Goal: Information Seeking & Learning: Check status

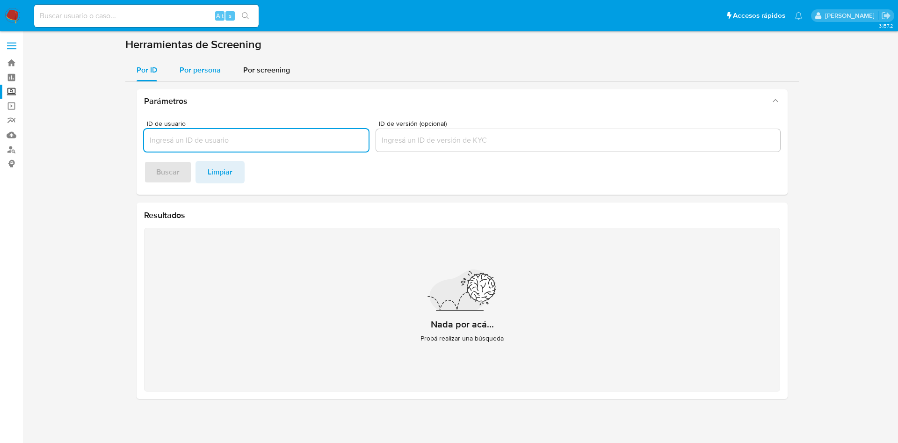
click at [212, 62] on div "Por persona" at bounding box center [200, 70] width 41 height 22
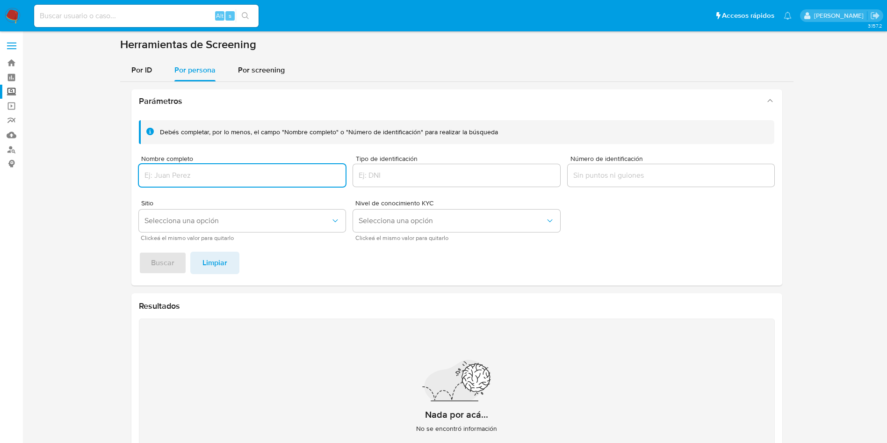
click at [244, 171] on input "Nombre completo" at bounding box center [242, 175] width 207 height 12
type input "ROBERTO ULISES GONZALEZ ARANDA"
click at [139, 252] on button "Buscar" at bounding box center [163, 263] width 48 height 22
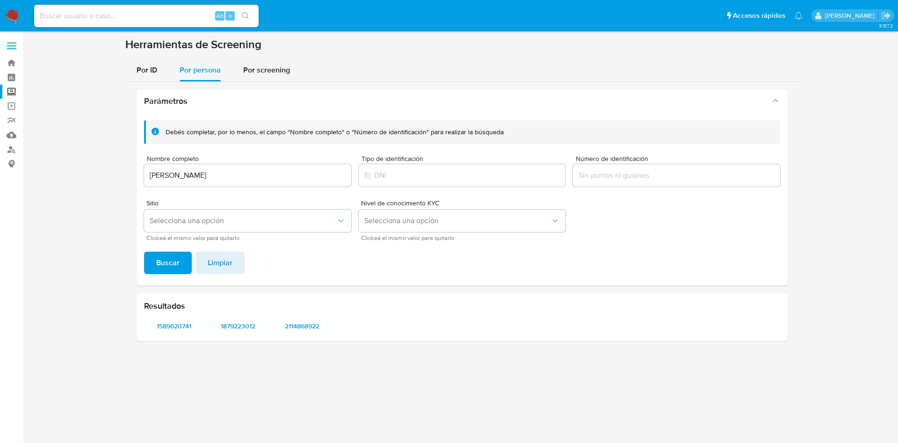
drag, startPoint x: 626, startPoint y: 166, endPoint x: 628, endPoint y: 175, distance: 9.2
click at [626, 170] on div at bounding box center [676, 175] width 207 height 22
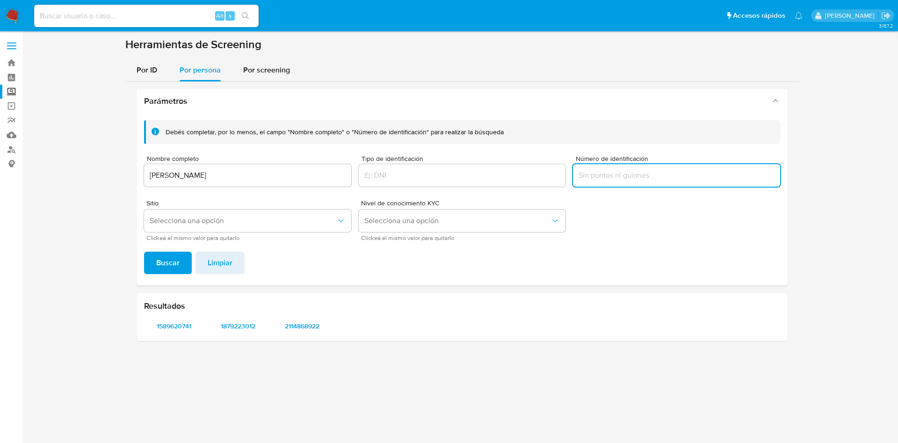
click at [628, 175] on input "Número de identificación" at bounding box center [676, 175] width 207 height 12
type input "GOAR970731"
click at [144, 252] on button "Buscar" at bounding box center [168, 263] width 48 height 22
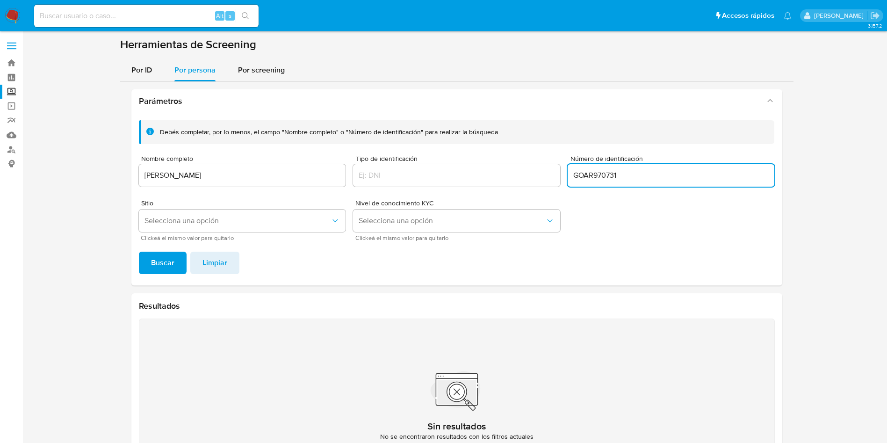
drag, startPoint x: 689, startPoint y: 177, endPoint x: 543, endPoint y: 180, distance: 145.9
click at [456, 177] on div "Debés completar, por lo menos, el campo "Nombre completo" o "Número de identifi…" at bounding box center [457, 180] width 636 height 120
click at [139, 252] on button "Buscar" at bounding box center [163, 263] width 48 height 22
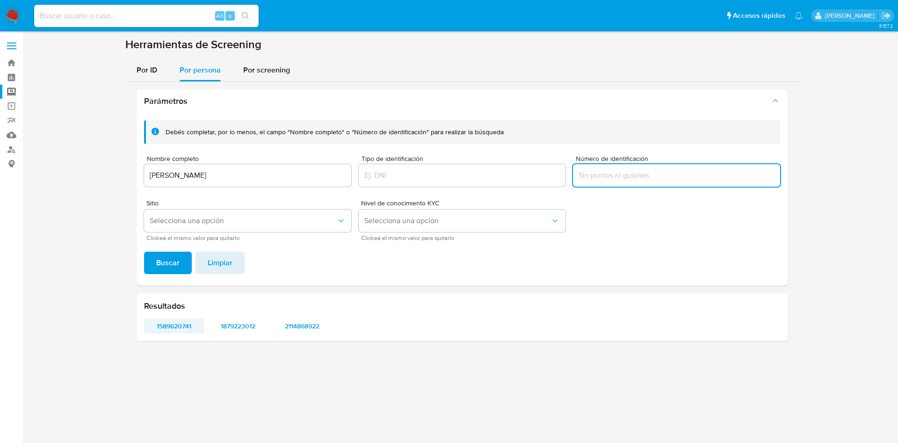
click at [179, 320] on span "1589620741" at bounding box center [174, 325] width 47 height 13
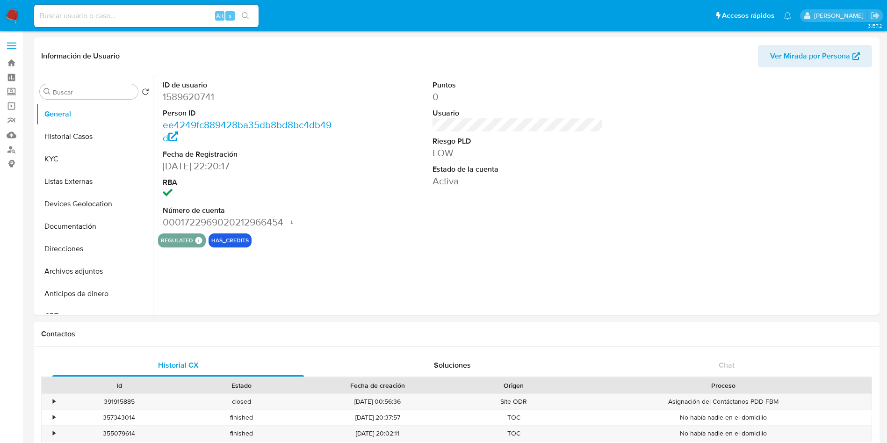
select select "10"
click at [86, 160] on button "KYC" at bounding box center [90, 159] width 109 height 22
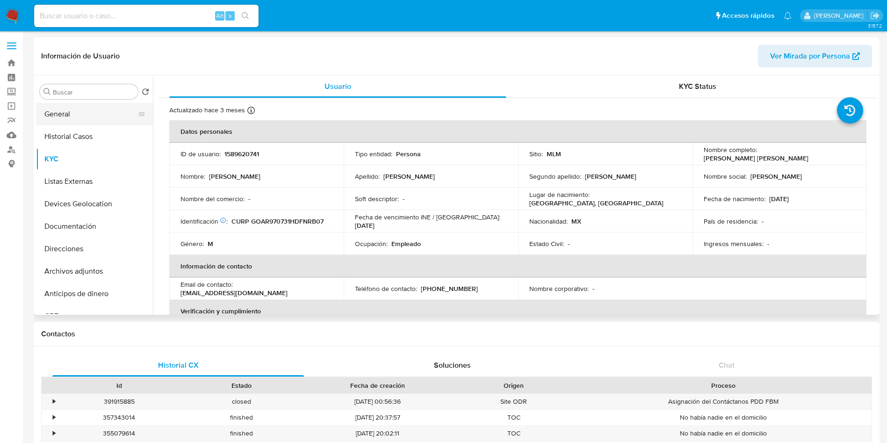
click at [76, 121] on button "General" at bounding box center [90, 114] width 109 height 22
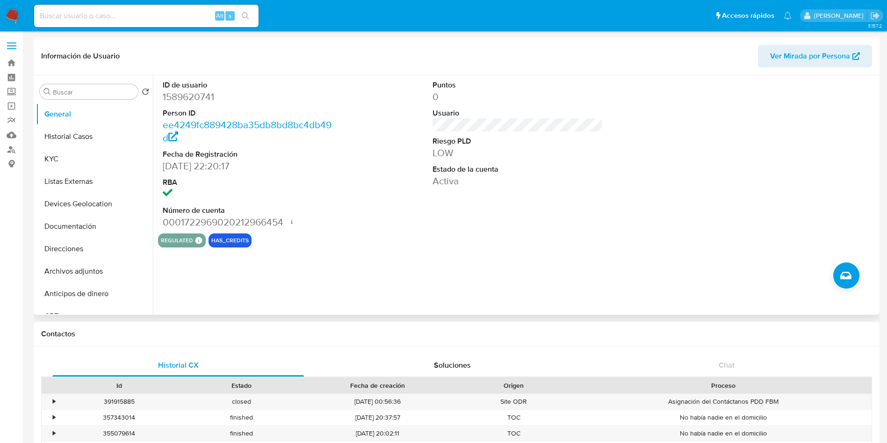
click at [194, 94] on dd "1589620741" at bounding box center [248, 96] width 171 height 13
copy dd "1589620741"
click at [92, 131] on button "Historial Casos" at bounding box center [90, 136] width 109 height 22
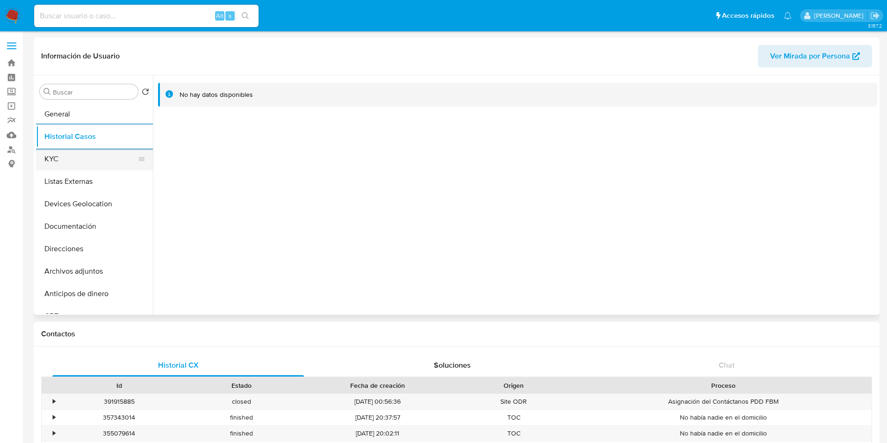
click at [76, 154] on button "KYC" at bounding box center [90, 159] width 109 height 22
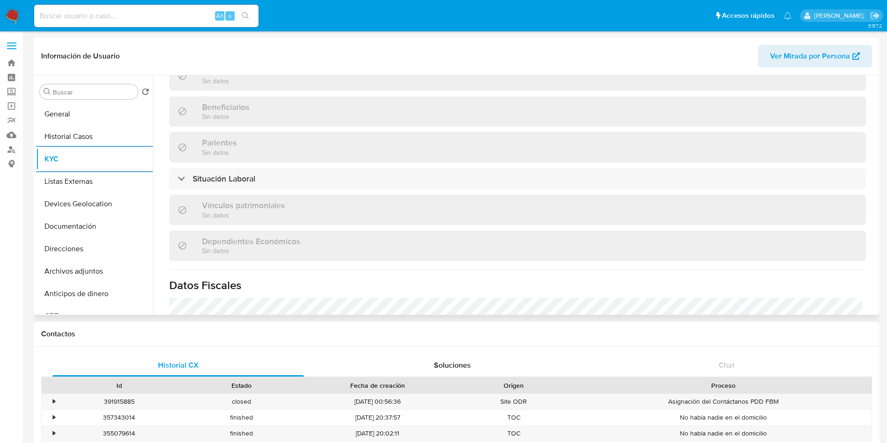
scroll to position [436, 0]
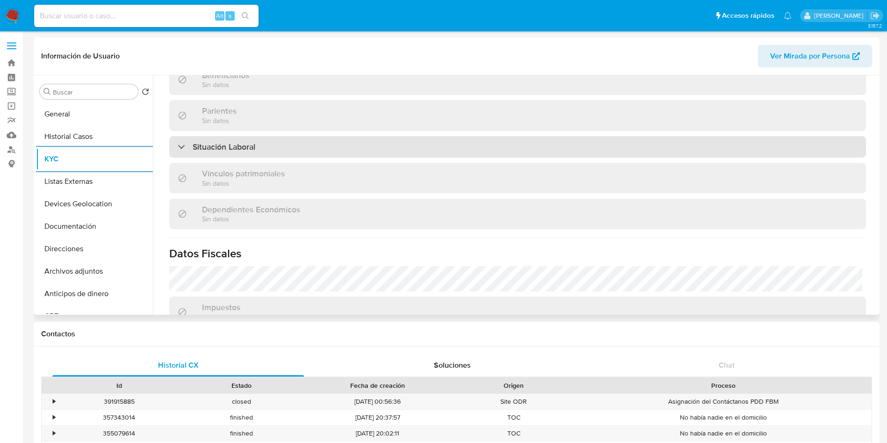
click at [373, 139] on div "Situación Laboral" at bounding box center [517, 147] width 697 height 22
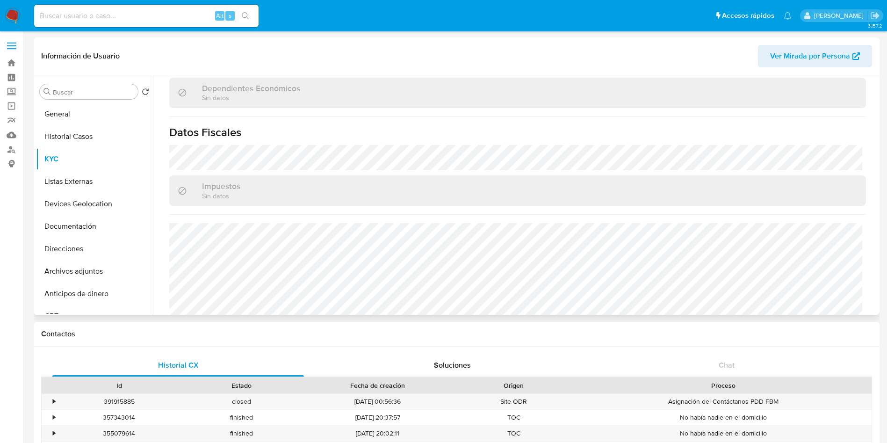
scroll to position [714, 0]
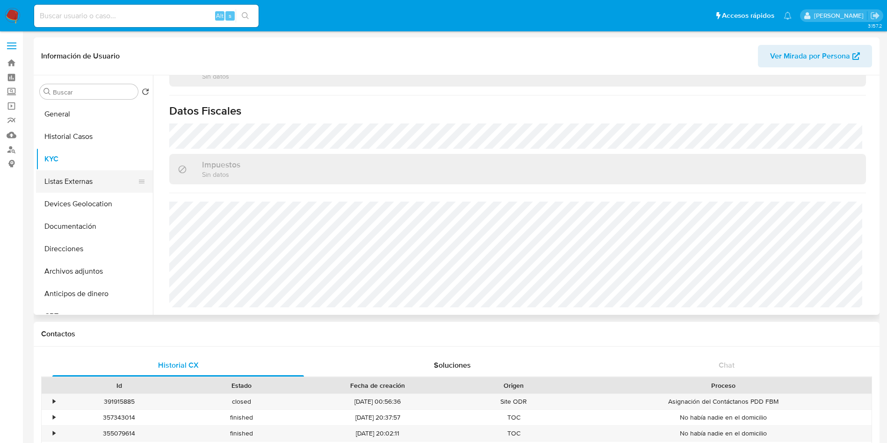
click at [82, 179] on button "Listas Externas" at bounding box center [90, 181] width 109 height 22
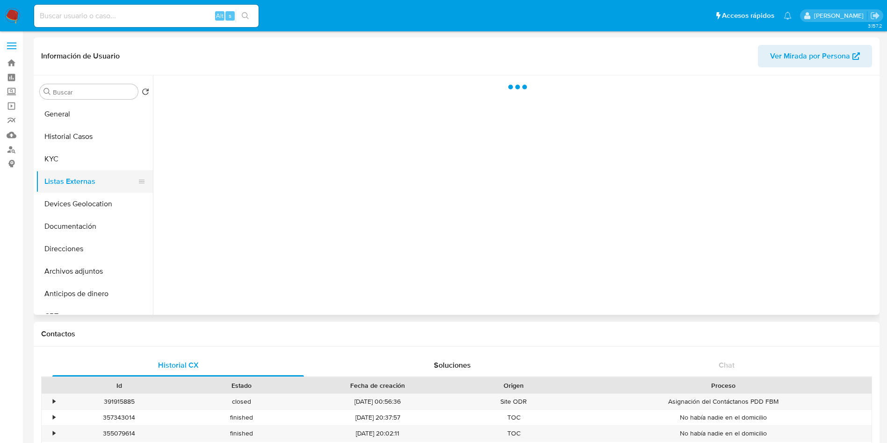
scroll to position [0, 0]
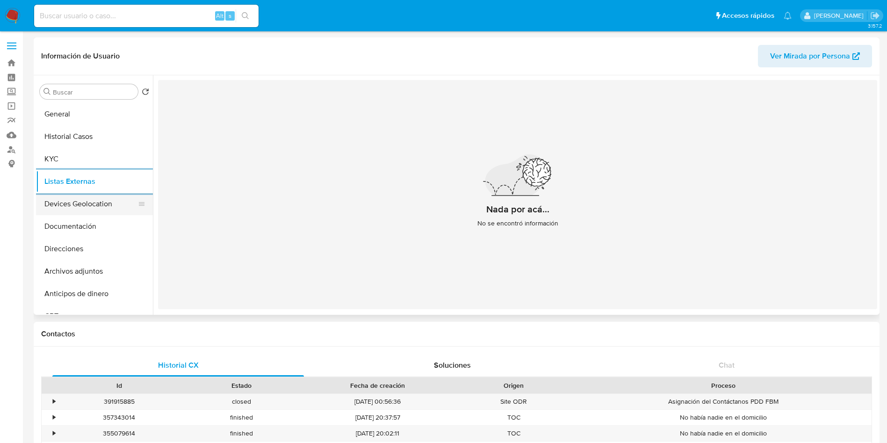
click at [66, 205] on button "Devices Geolocation" at bounding box center [90, 204] width 109 height 22
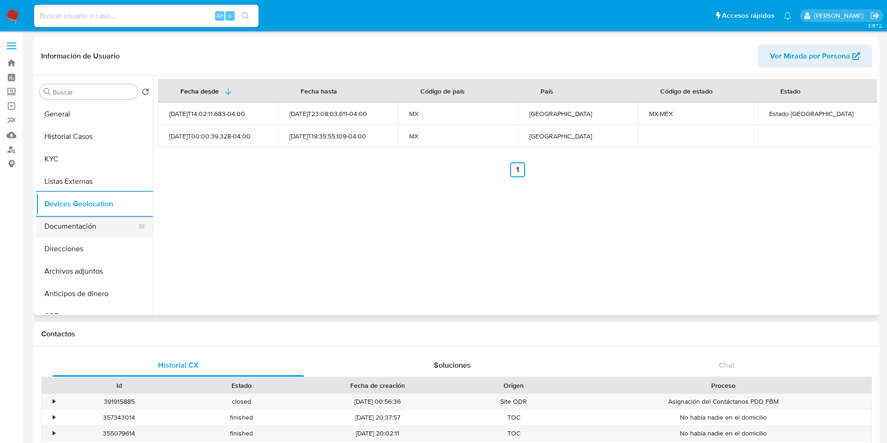
drag, startPoint x: 74, startPoint y: 221, endPoint x: 102, endPoint y: 217, distance: 28.4
click at [74, 221] on button "Documentación" at bounding box center [90, 226] width 109 height 22
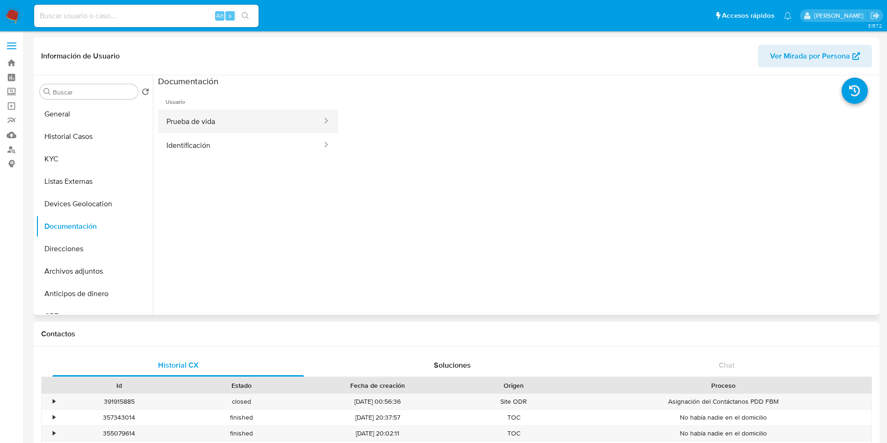
click at [219, 118] on button "Prueba de vida" at bounding box center [240, 121] width 165 height 24
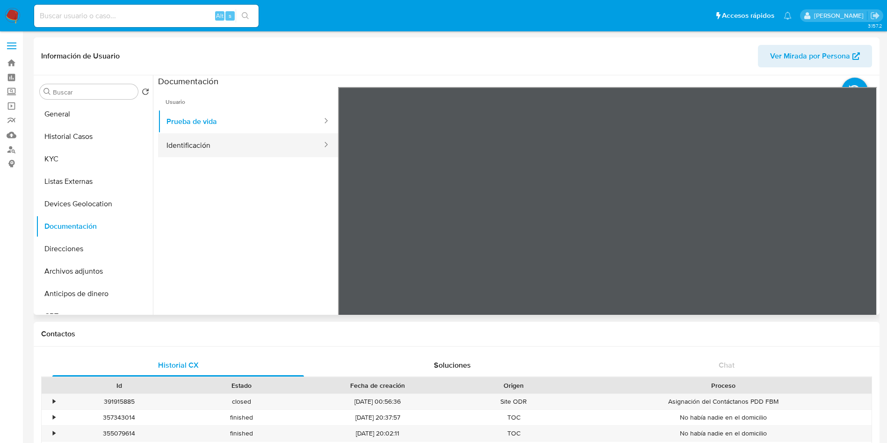
click at [203, 141] on button "Identificación" at bounding box center [240, 145] width 165 height 24
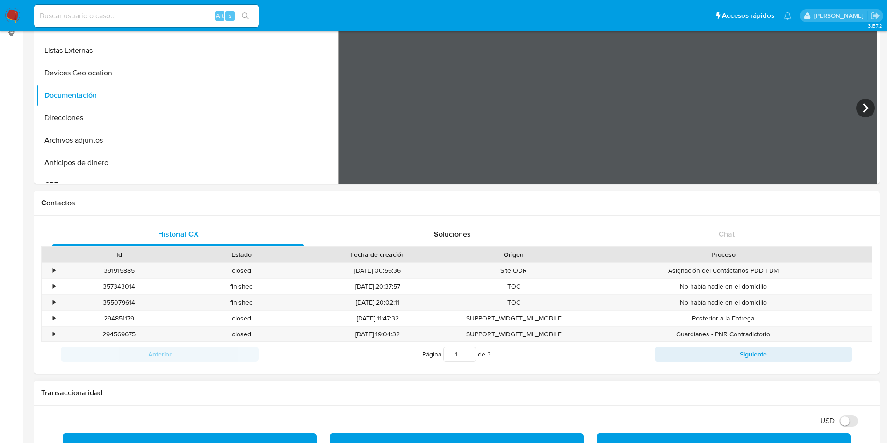
scroll to position [140, 0]
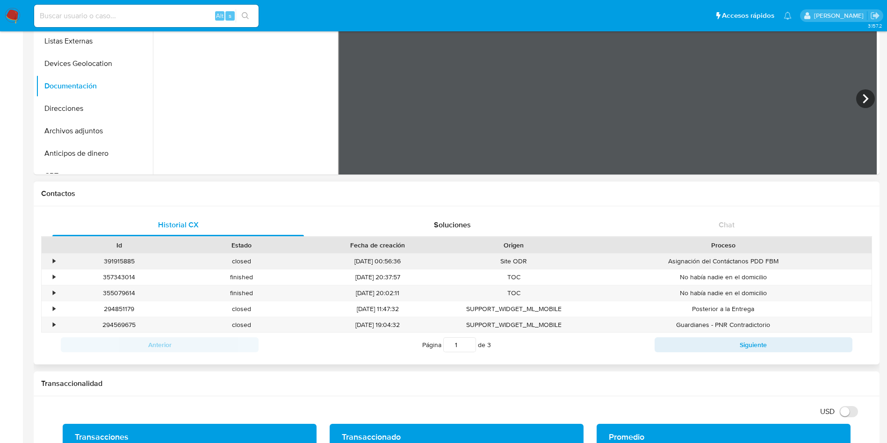
click at [54, 261] on div "•" at bounding box center [54, 261] width 2 height 9
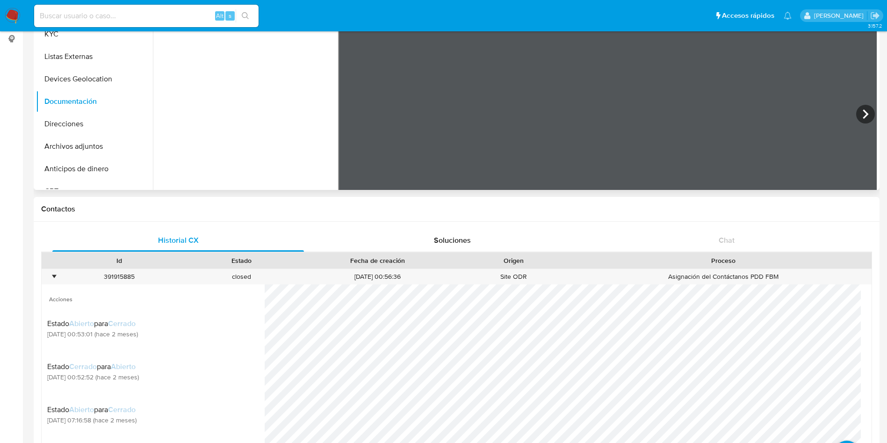
scroll to position [0, 0]
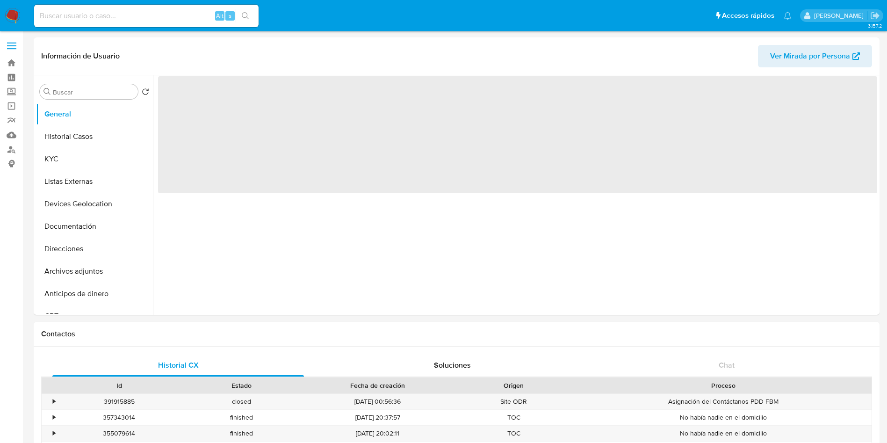
select select "10"
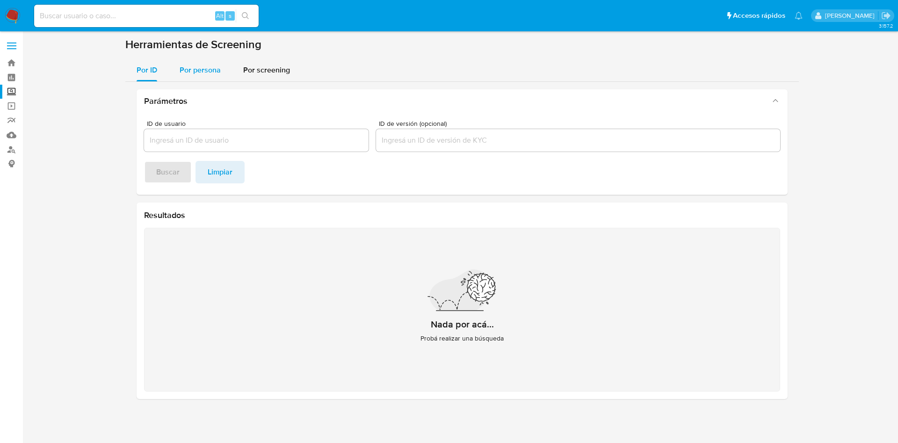
click at [188, 69] on span "Por persona" at bounding box center [200, 70] width 41 height 11
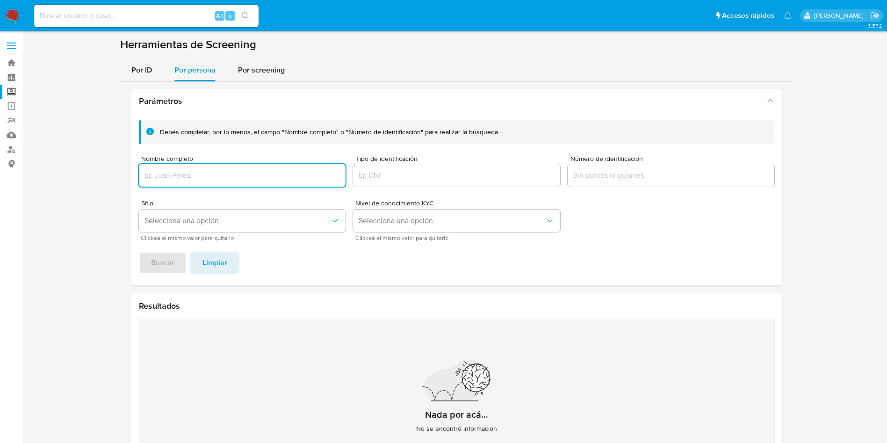
click at [195, 169] on input "Nombre completo" at bounding box center [242, 175] width 207 height 12
type input "JAVIER MALDONADO HERNANDEZ"
click at [139, 252] on button "Buscar" at bounding box center [163, 263] width 48 height 22
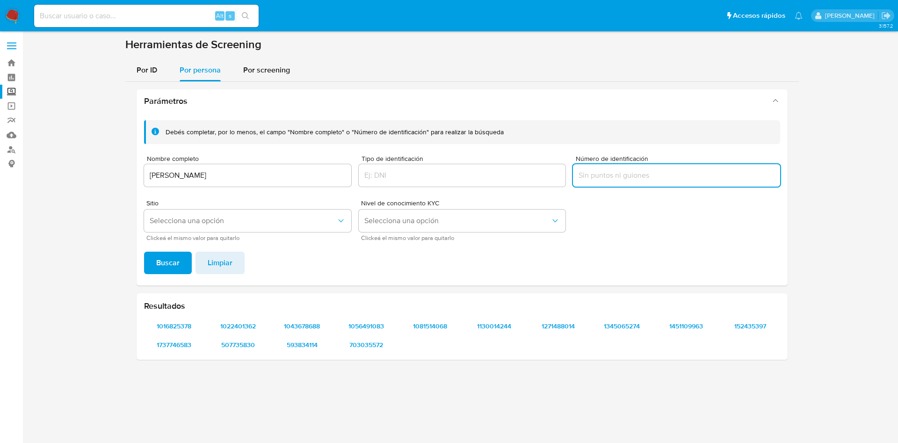
click at [619, 175] on input "Número de identificación" at bounding box center [676, 175] width 207 height 12
type input "MAHJ910327"
click at [144, 252] on button "Buscar" at bounding box center [168, 263] width 48 height 22
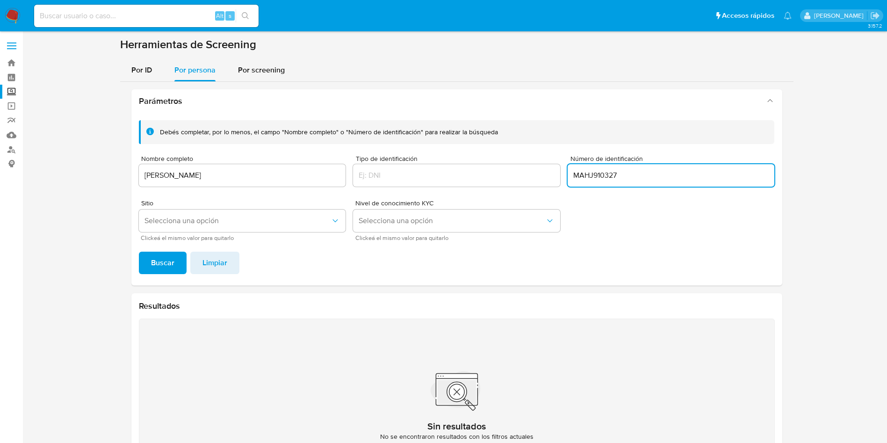
drag, startPoint x: 657, startPoint y: 171, endPoint x: 677, endPoint y: 184, distance: 24.3
click at [451, 168] on div "Debés completar, por lo menos, el campo "Nombre completo" o "Número de identifi…" at bounding box center [457, 180] width 636 height 120
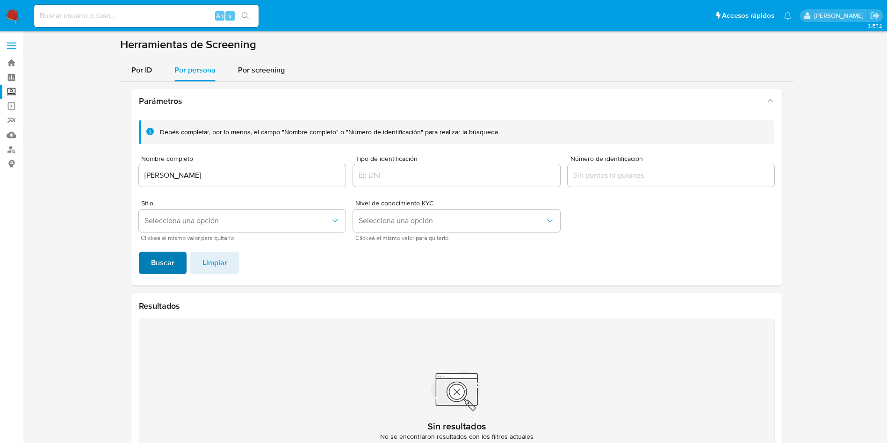
click at [166, 253] on span "Buscar" at bounding box center [162, 263] width 23 height 21
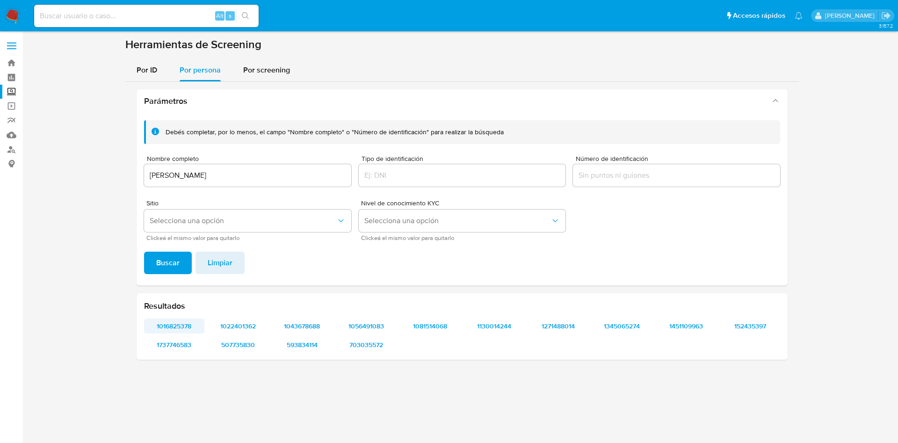
click at [178, 326] on span "1016825378" at bounding box center [174, 325] width 47 height 13
click at [234, 319] on span "1022401362" at bounding box center [238, 325] width 47 height 13
click at [317, 326] on span "1043678688" at bounding box center [302, 325] width 47 height 13
click at [439, 327] on span "1081514068" at bounding box center [429, 325] width 47 height 13
click at [503, 329] on span "1130014244" at bounding box center [493, 325] width 47 height 13
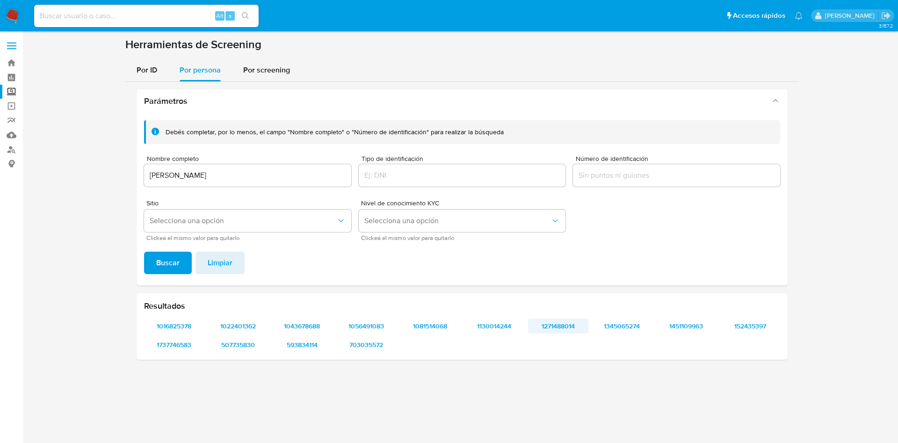
click at [562, 324] on span "1271488014" at bounding box center [558, 325] width 47 height 13
click at [618, 325] on span "1345065274" at bounding box center [622, 325] width 47 height 13
click at [413, 323] on span "1081514068" at bounding box center [429, 325] width 47 height 13
click at [688, 327] on span "1451109963" at bounding box center [685, 325] width 47 height 13
click at [763, 322] on span "152435397" at bounding box center [749, 325] width 47 height 13
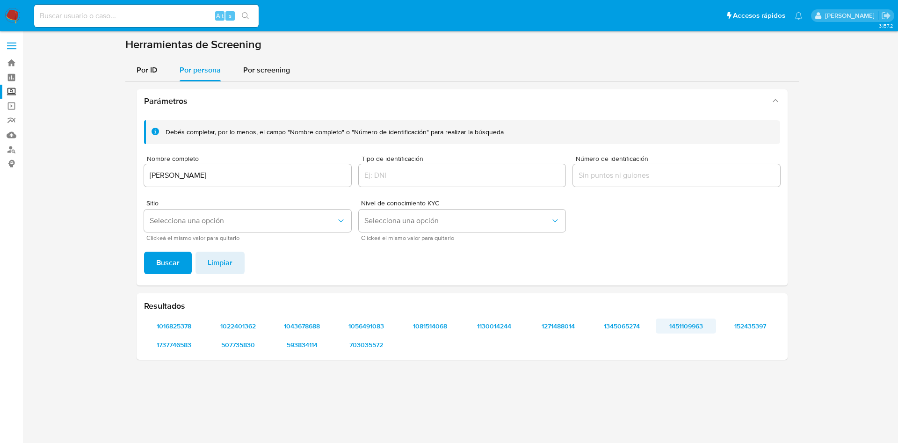
click at [671, 331] on span "1451109963" at bounding box center [685, 325] width 47 height 13
click at [168, 349] on span "1737746583" at bounding box center [174, 344] width 47 height 13
click at [230, 345] on span "507735830" at bounding box center [238, 344] width 47 height 13
click at [307, 342] on span "593834114" at bounding box center [302, 344] width 47 height 13
click at [361, 347] on span "703035572" at bounding box center [365, 344] width 47 height 13
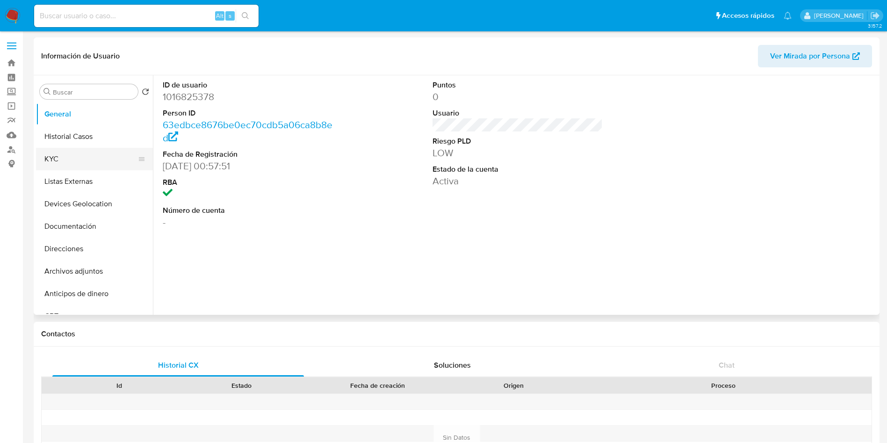
click at [51, 155] on button "KYC" at bounding box center [90, 159] width 109 height 22
select select "10"
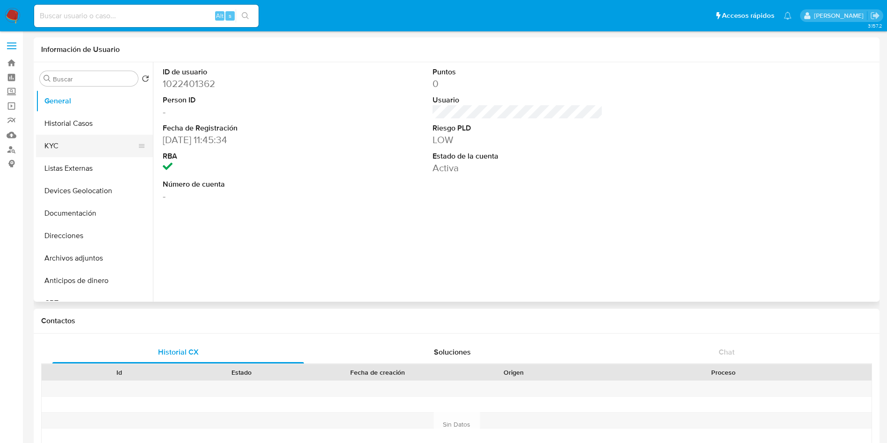
click at [61, 145] on button "KYC" at bounding box center [90, 146] width 109 height 22
select select "10"
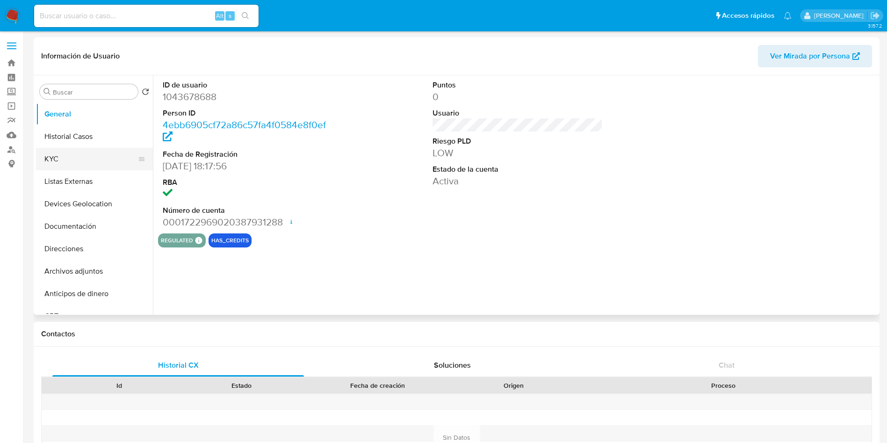
click at [62, 160] on button "KYC" at bounding box center [90, 159] width 109 height 22
select select "10"
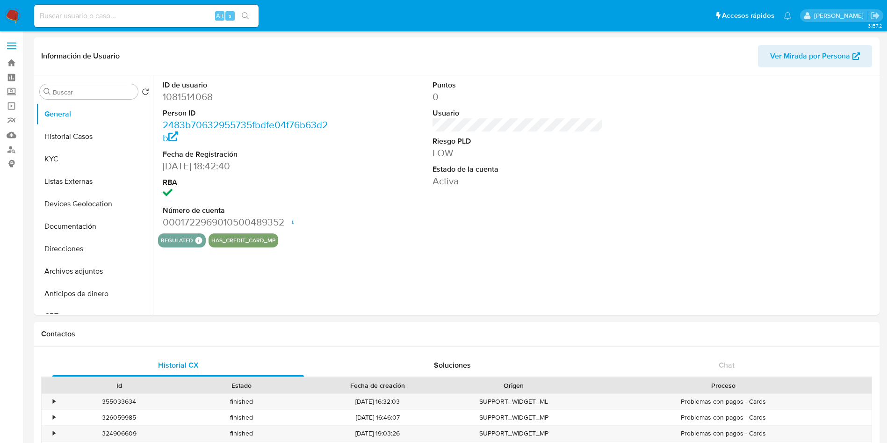
select select "10"
click at [85, 164] on button "KYC" at bounding box center [90, 159] width 109 height 22
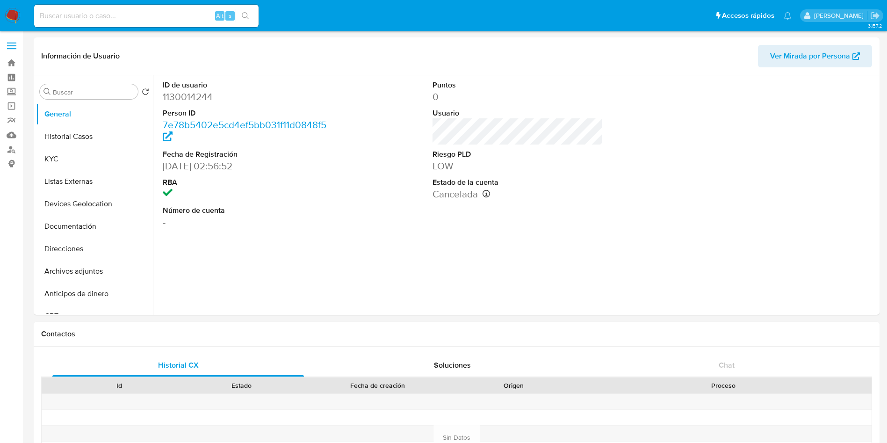
select select "10"
click at [74, 158] on button "KYC" at bounding box center [90, 159] width 109 height 22
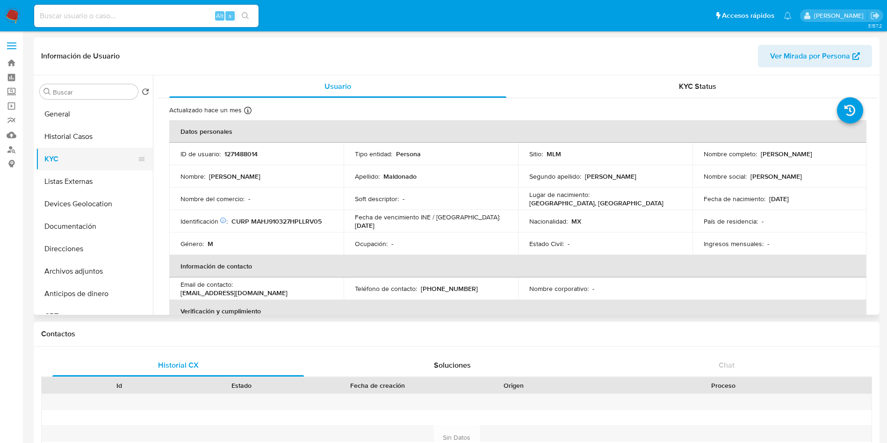
click at [36, 148] on button "KYC" at bounding box center [90, 159] width 109 height 22
click at [69, 108] on button "General" at bounding box center [90, 114] width 109 height 22
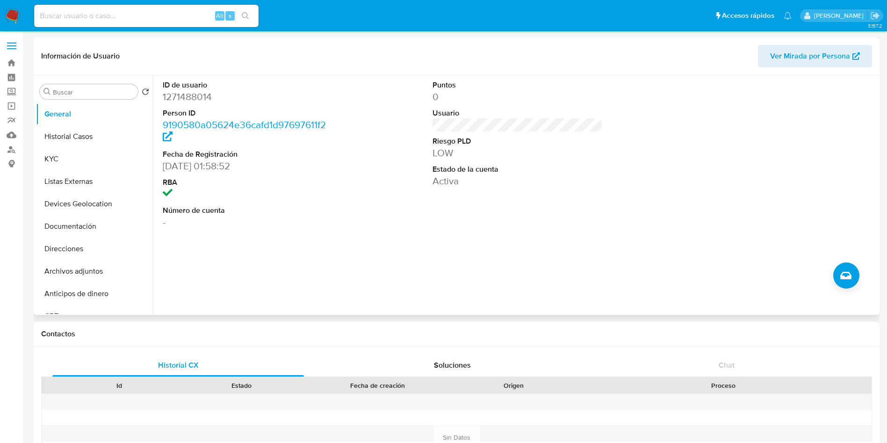
click at [194, 97] on dd "1271488014" at bounding box center [248, 96] width 171 height 13
click at [195, 97] on dd "1271488014" at bounding box center [248, 96] width 171 height 13
copy dd "1271488014"
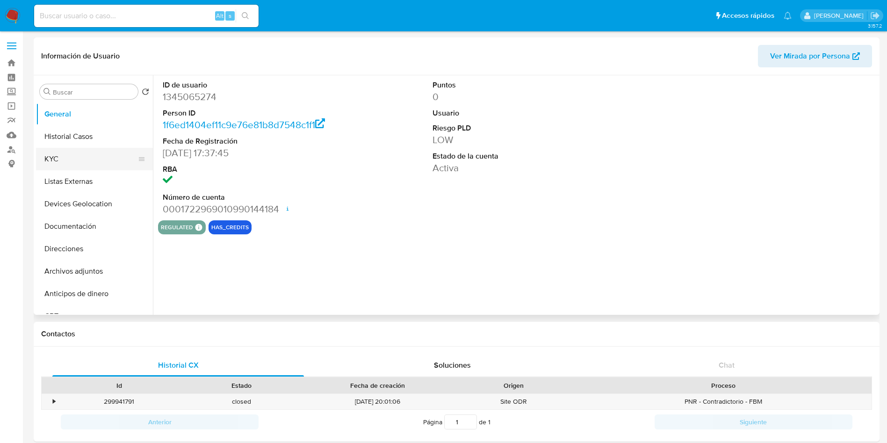
click at [58, 160] on button "KYC" at bounding box center [90, 159] width 109 height 22
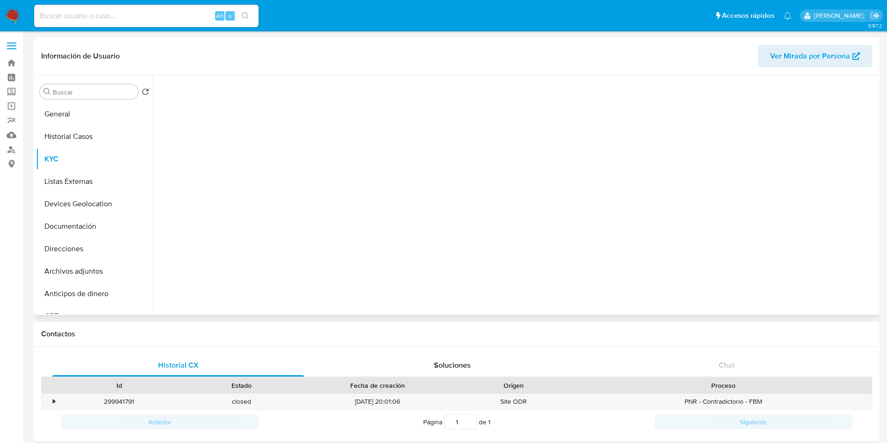
select select "10"
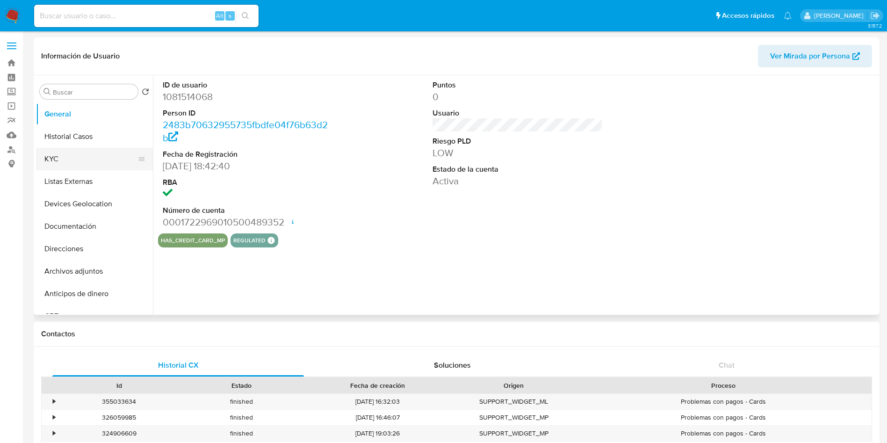
click at [84, 155] on button "KYC" at bounding box center [90, 159] width 109 height 22
select select "10"
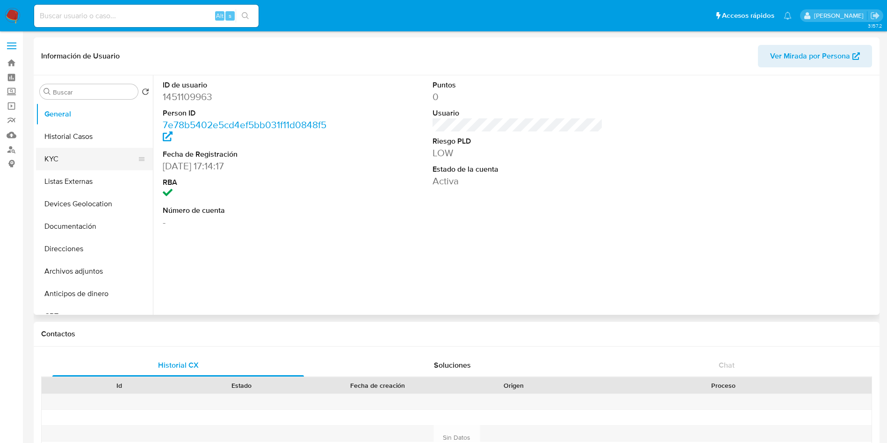
select select "10"
click at [52, 155] on button "KYC" at bounding box center [90, 159] width 109 height 22
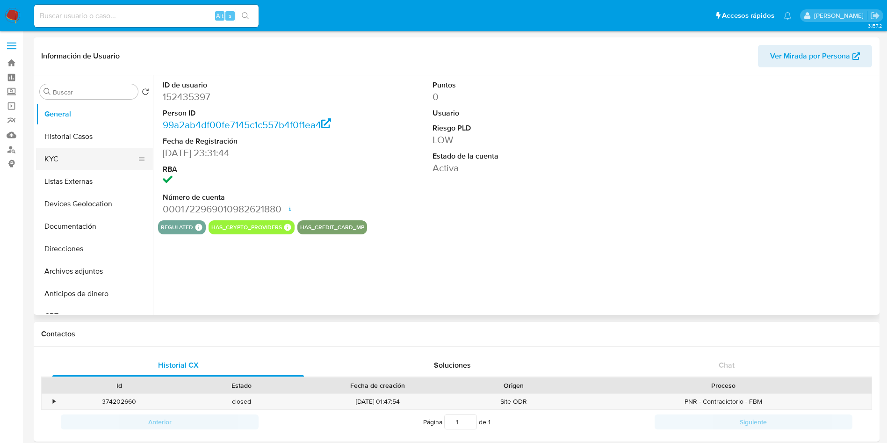
click at [61, 160] on button "KYC" at bounding box center [90, 159] width 109 height 22
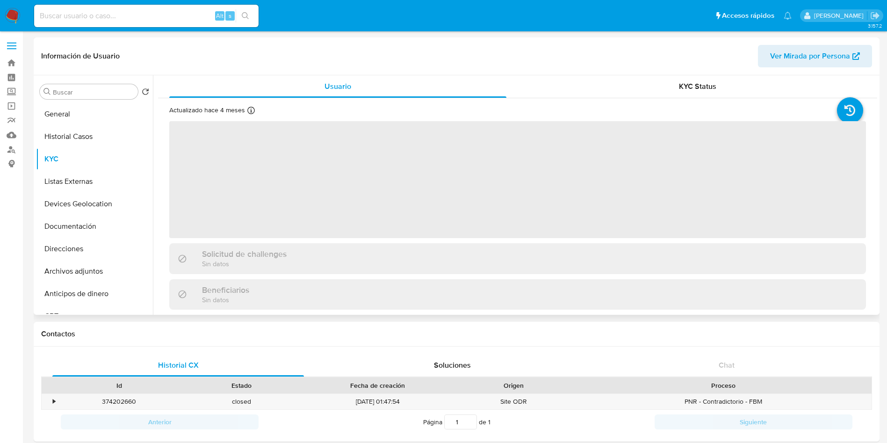
select select "10"
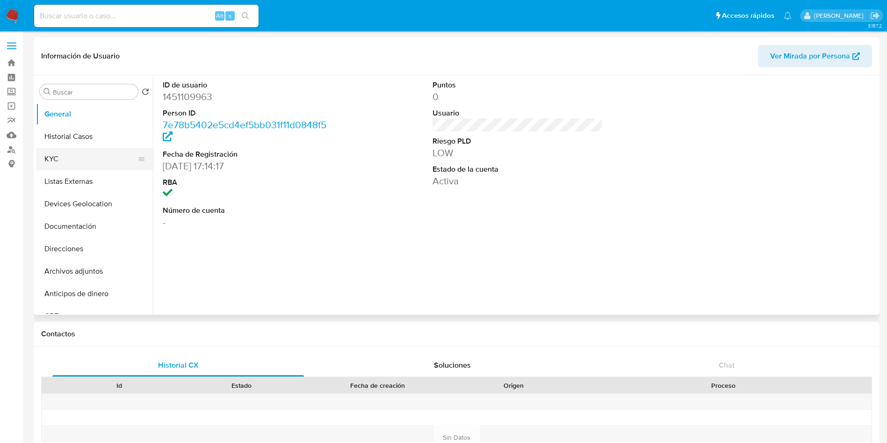
click at [73, 160] on button "KYC" at bounding box center [90, 159] width 109 height 22
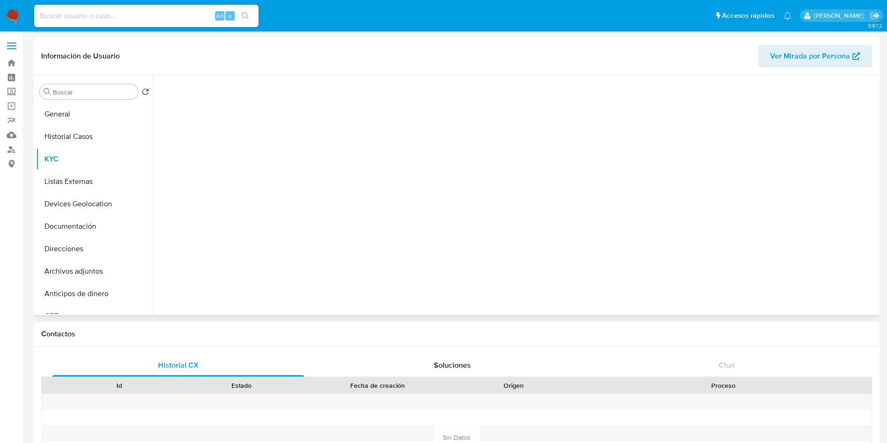
select select "10"
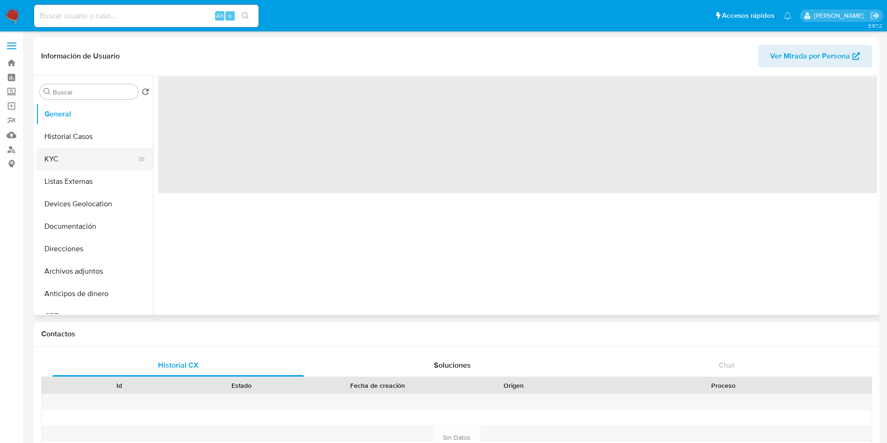
click at [72, 160] on button "KYC" at bounding box center [90, 159] width 109 height 22
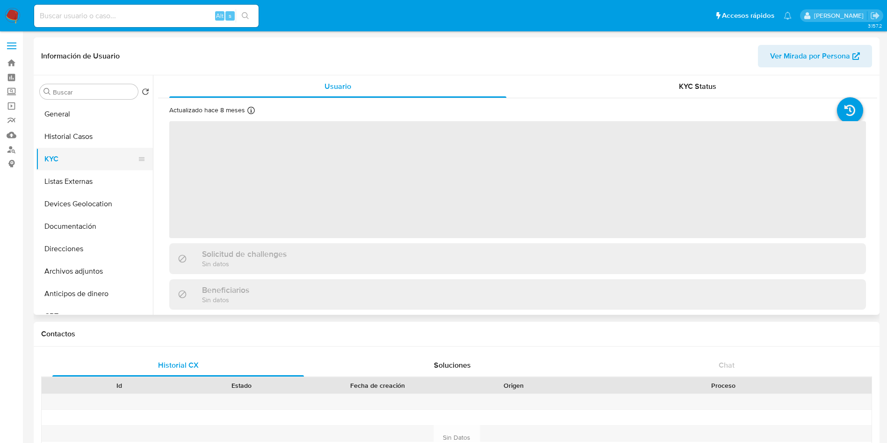
select select "10"
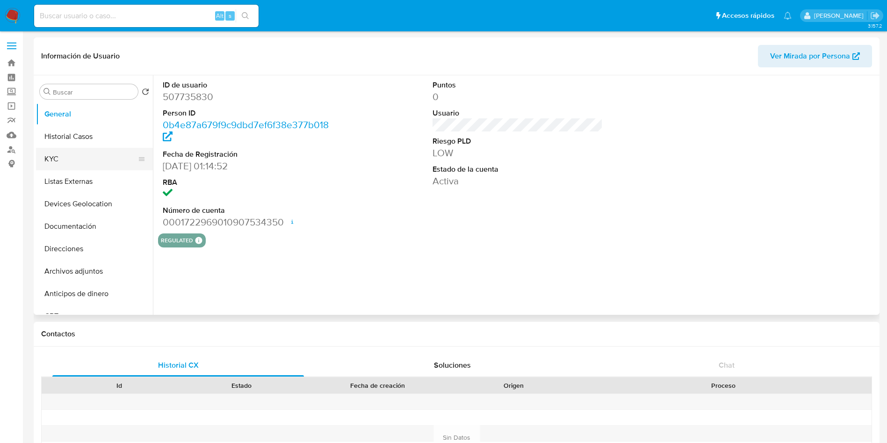
select select "10"
click at [78, 166] on button "KYC" at bounding box center [90, 159] width 109 height 22
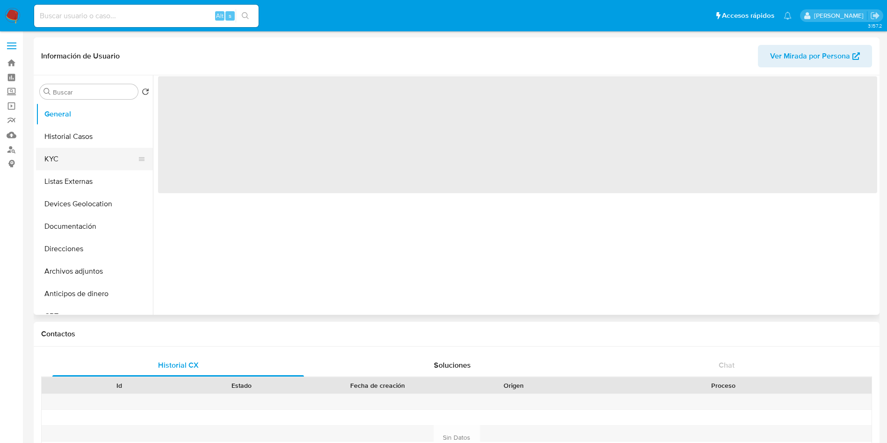
click at [52, 156] on button "KYC" at bounding box center [90, 159] width 109 height 22
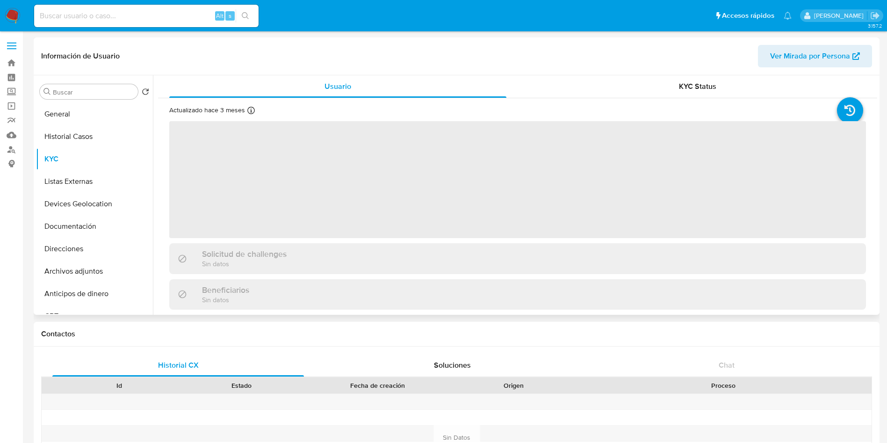
select select "10"
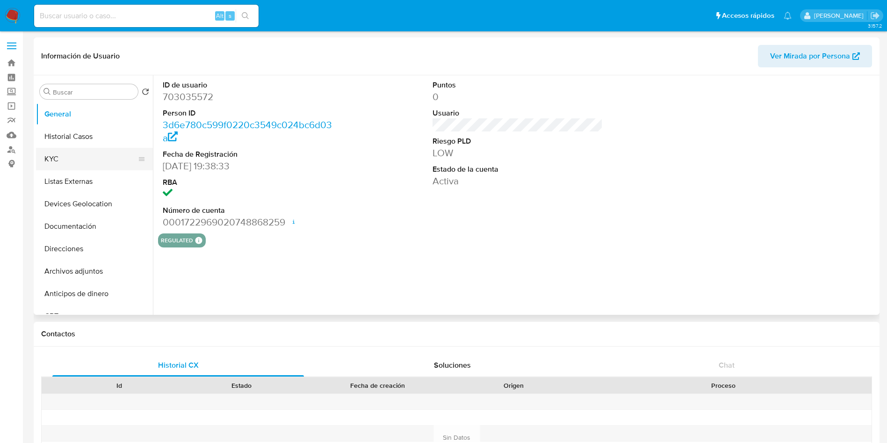
click at [67, 158] on button "KYC" at bounding box center [90, 159] width 109 height 22
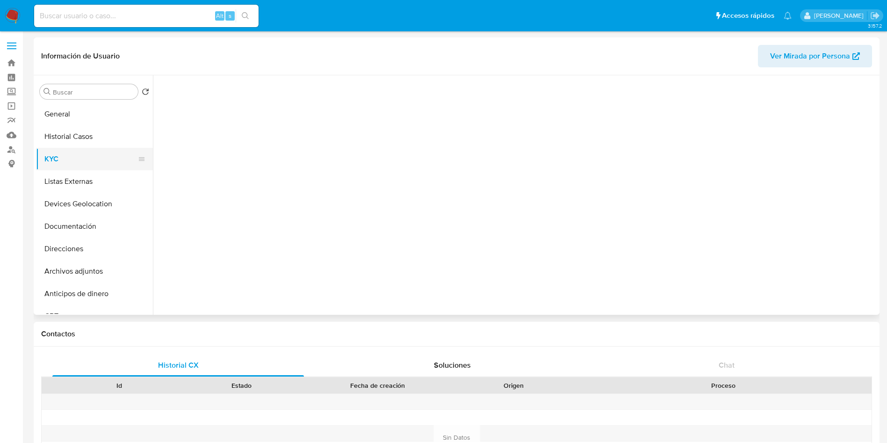
select select "10"
